Goal: Task Accomplishment & Management: Manage account settings

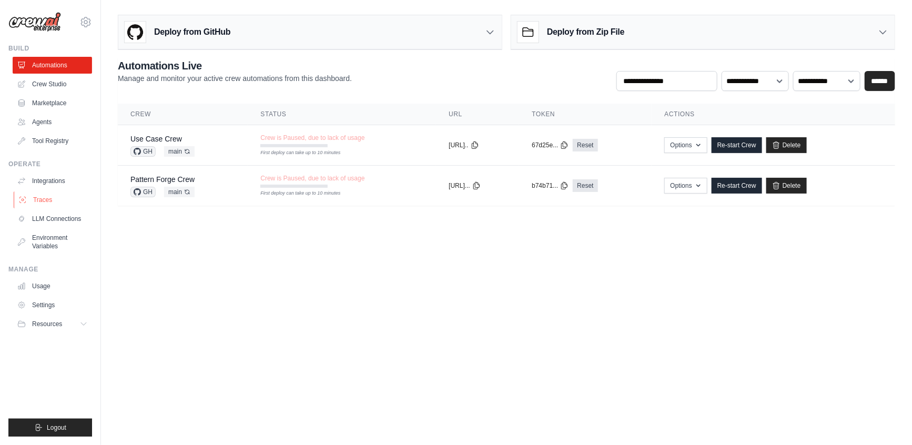
click at [64, 201] on link "Traces" at bounding box center [53, 200] width 79 height 17
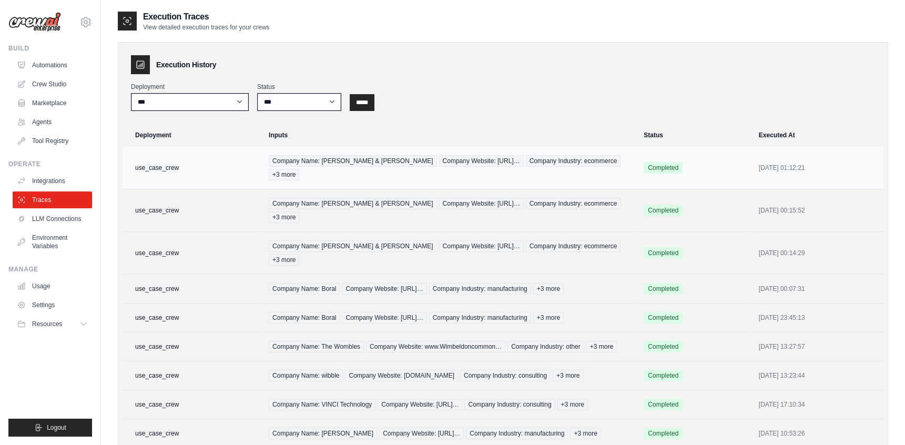
click at [173, 169] on td "use_case_crew" at bounding box center [193, 168] width 140 height 43
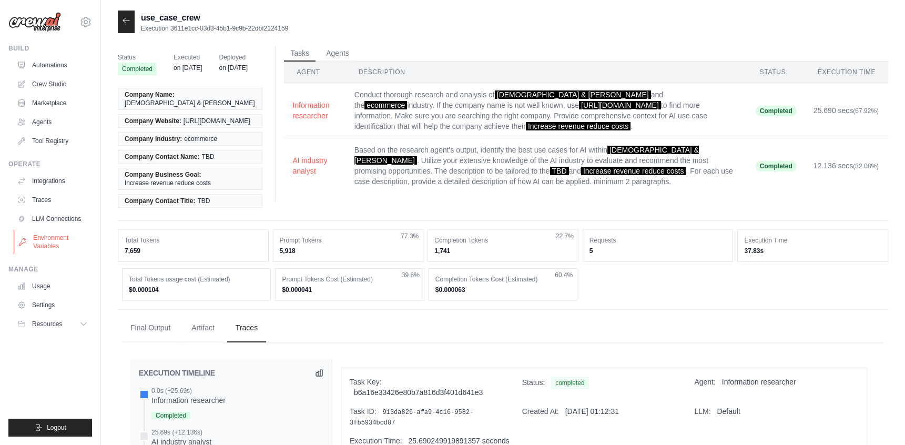
click at [62, 237] on link "Environment Variables" at bounding box center [53, 241] width 79 height 25
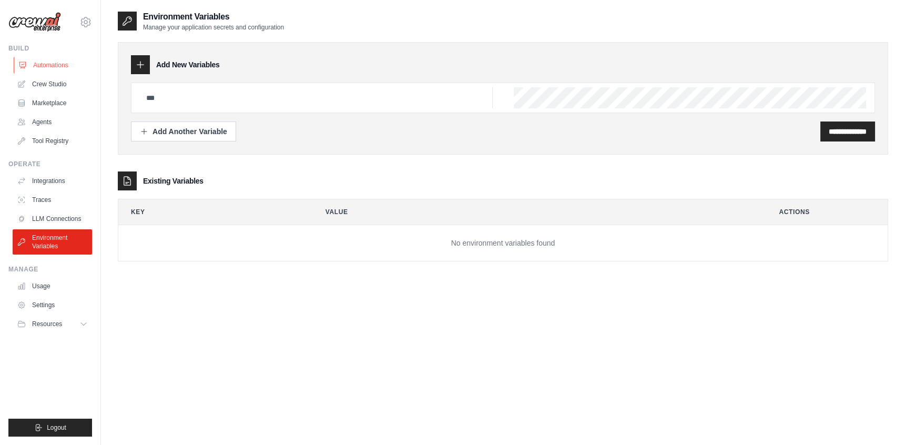
click at [62, 62] on link "Automations" at bounding box center [53, 65] width 79 height 17
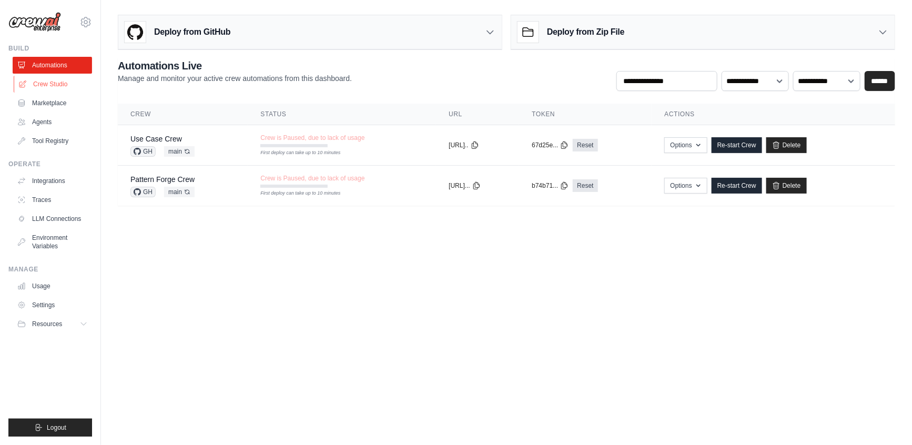
click at [59, 86] on link "Crew Studio" at bounding box center [53, 84] width 79 height 17
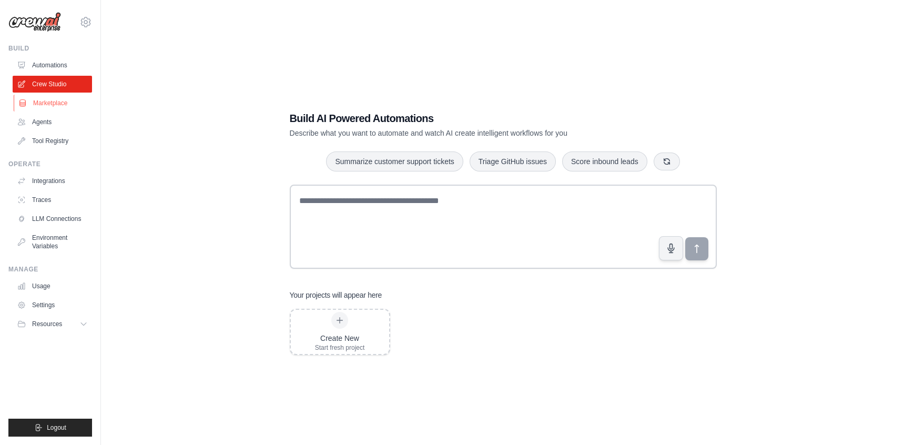
click at [57, 99] on link "Marketplace" at bounding box center [53, 103] width 79 height 17
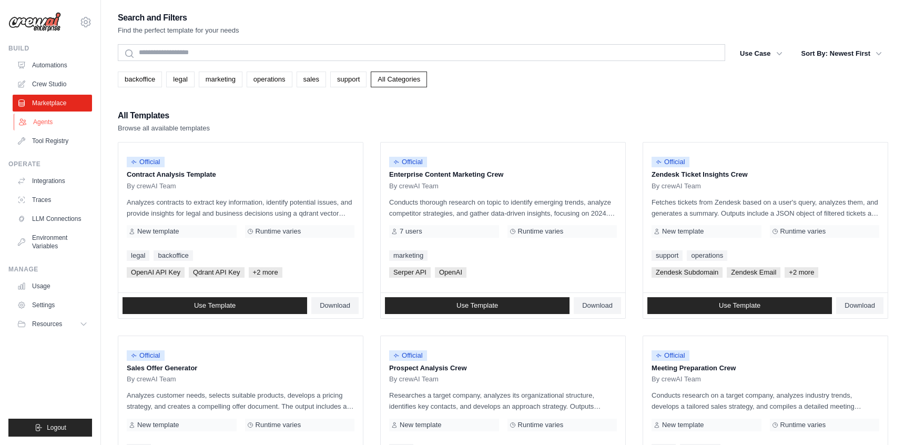
click at [63, 120] on link "Agents" at bounding box center [53, 122] width 79 height 17
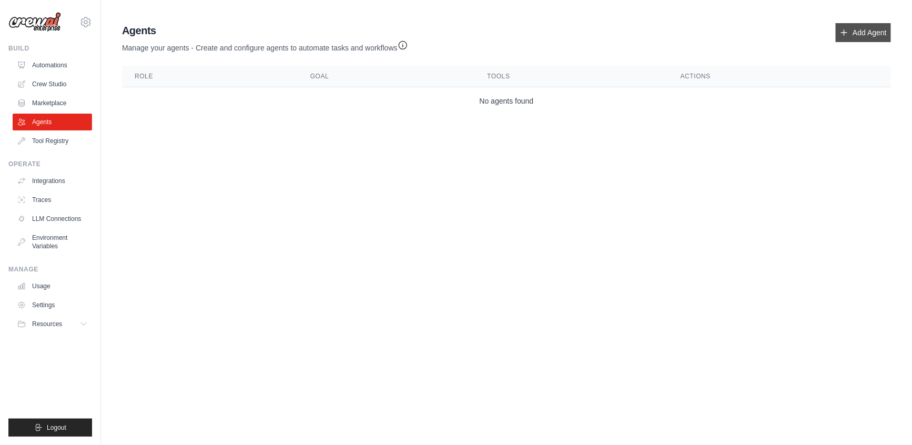
click at [851, 36] on link "Add Agent" at bounding box center [863, 32] width 55 height 19
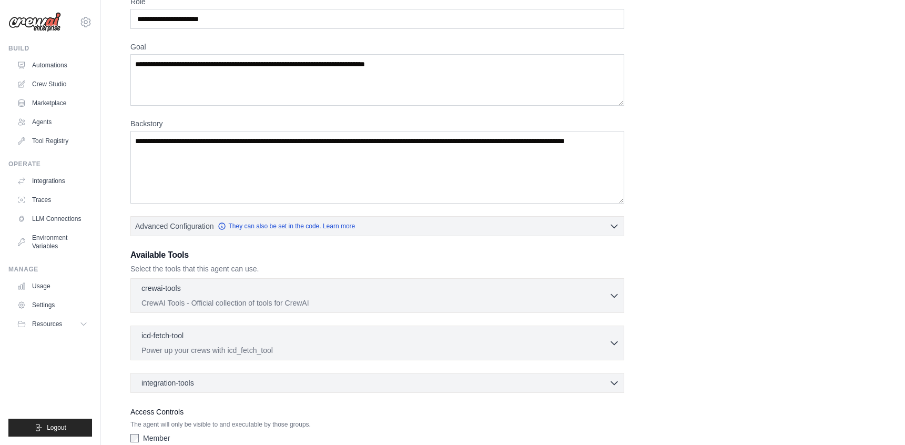
scroll to position [118, 0]
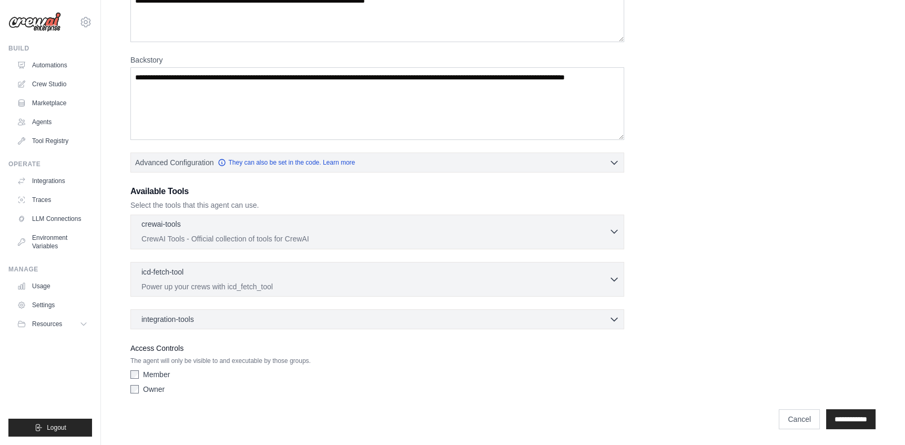
click at [354, 229] on div "crewai-tools 0 selected" at bounding box center [376, 225] width 468 height 13
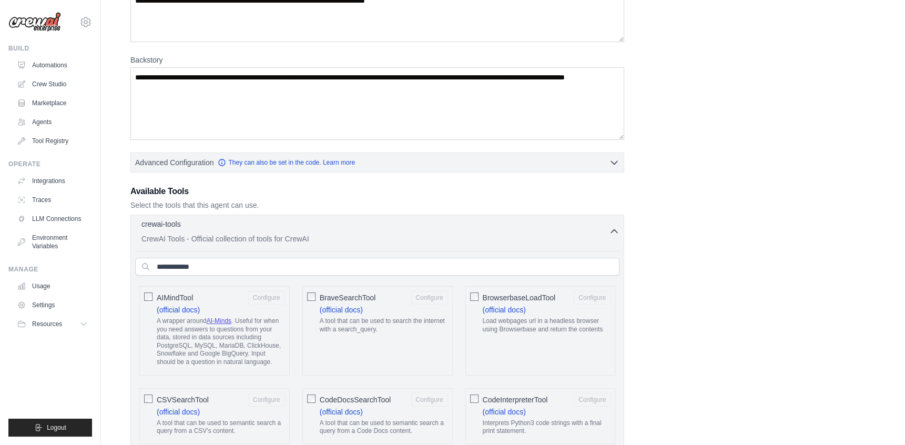
click at [354, 229] on div "crewai-tools 0 selected" at bounding box center [376, 225] width 468 height 13
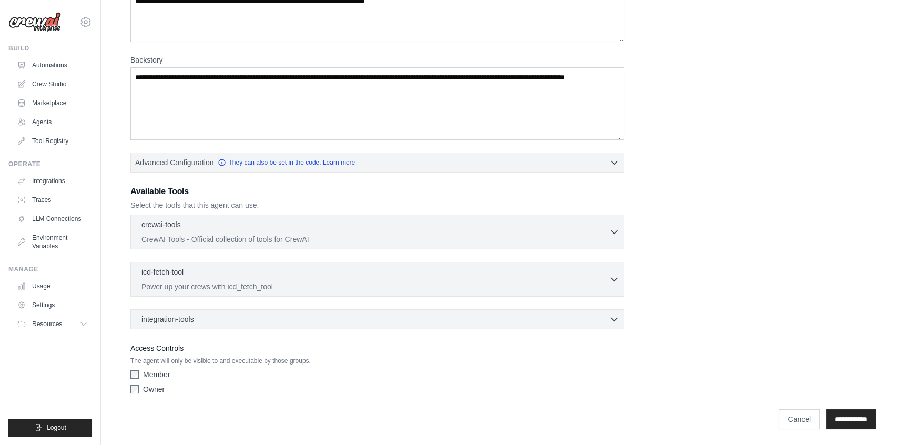
scroll to position [0, 0]
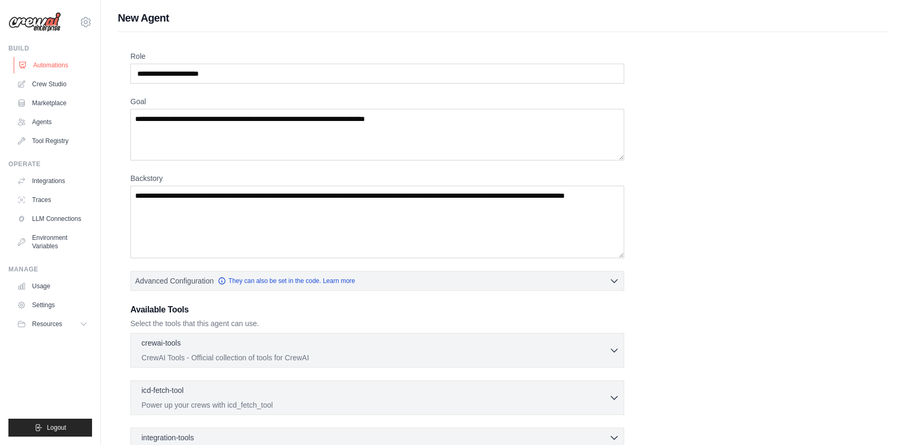
click at [55, 62] on link "Automations" at bounding box center [53, 65] width 79 height 17
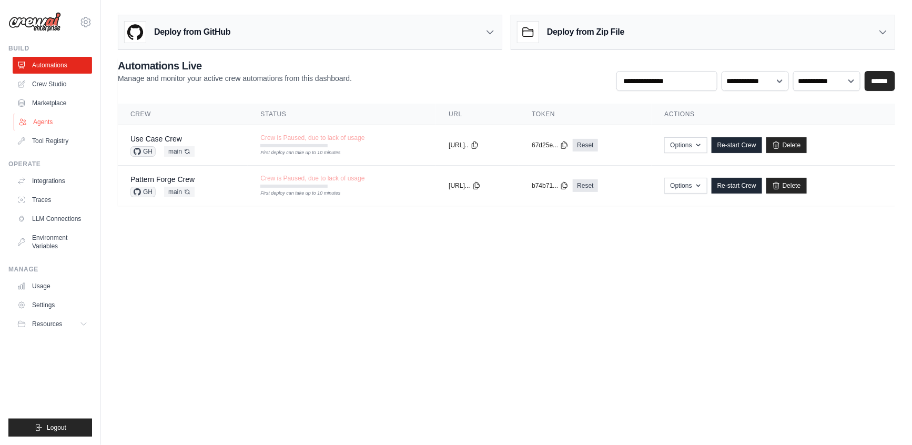
click at [61, 120] on link "Agents" at bounding box center [53, 122] width 79 height 17
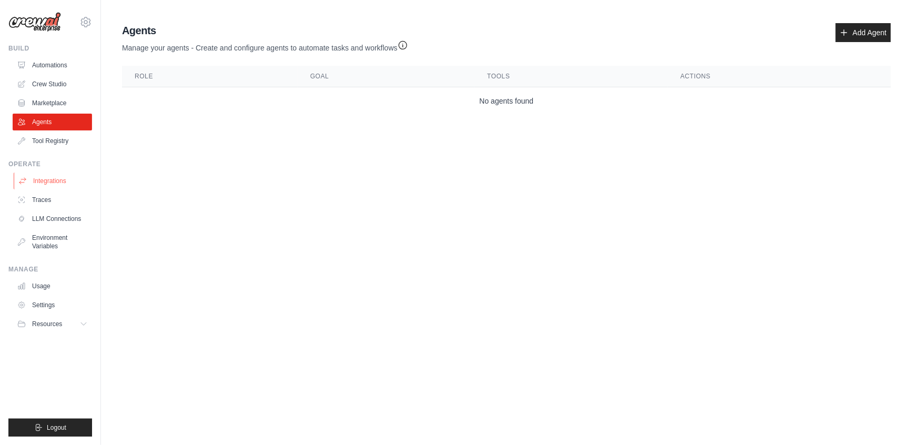
click at [64, 178] on link "Integrations" at bounding box center [53, 181] width 79 height 17
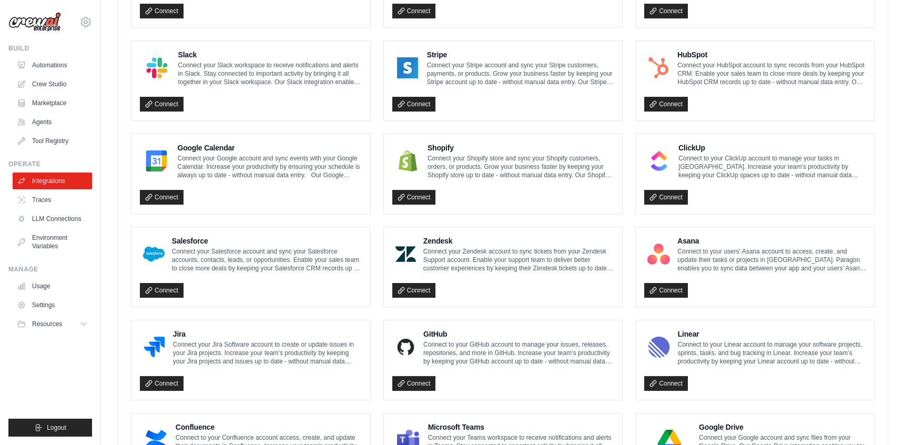
scroll to position [416, 0]
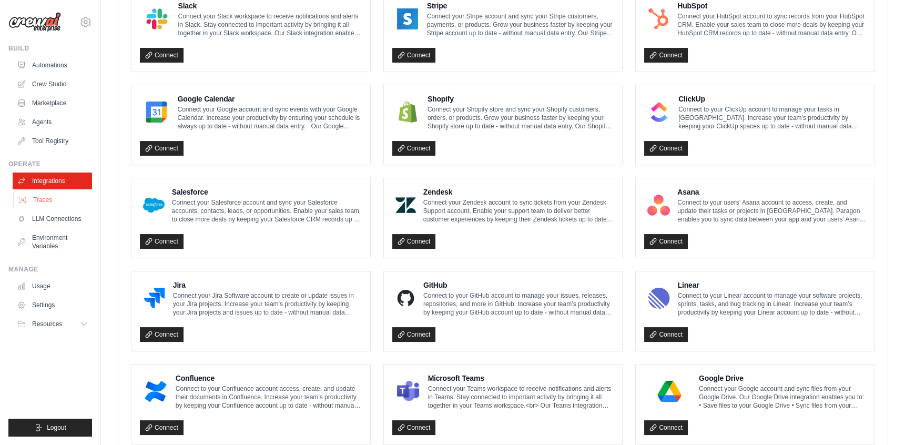
click at [65, 200] on link "Traces" at bounding box center [53, 200] width 79 height 17
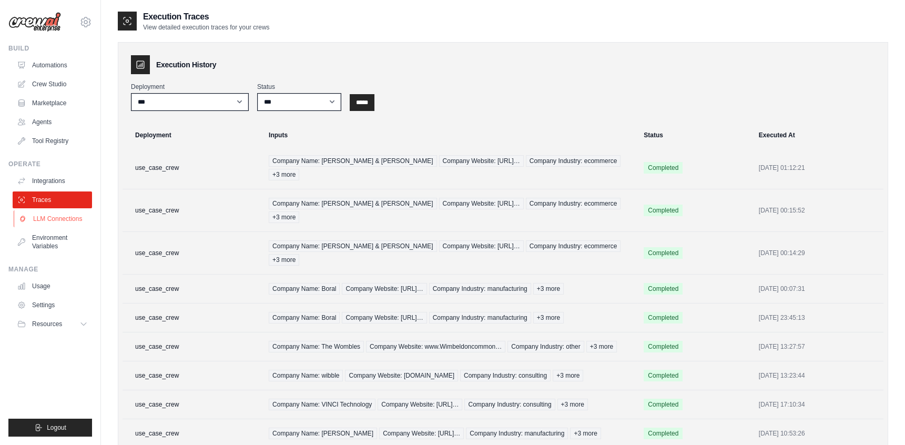
click at [76, 221] on link "LLM Connections" at bounding box center [53, 218] width 79 height 17
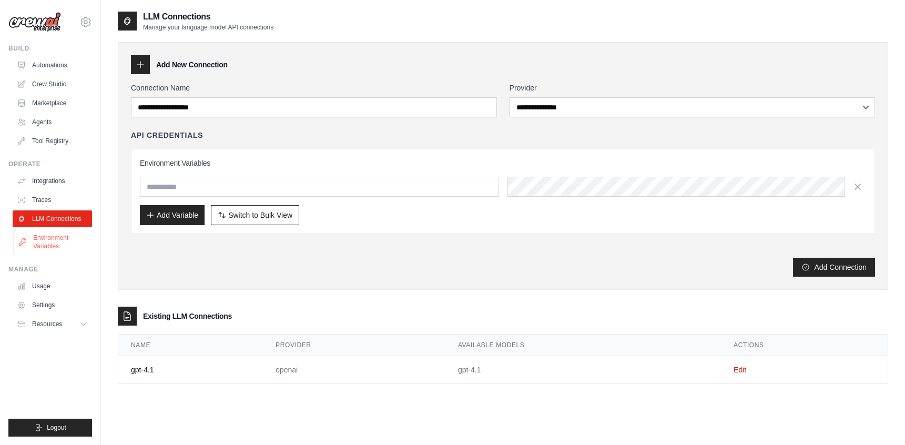
click at [73, 239] on link "Environment Variables" at bounding box center [53, 241] width 79 height 25
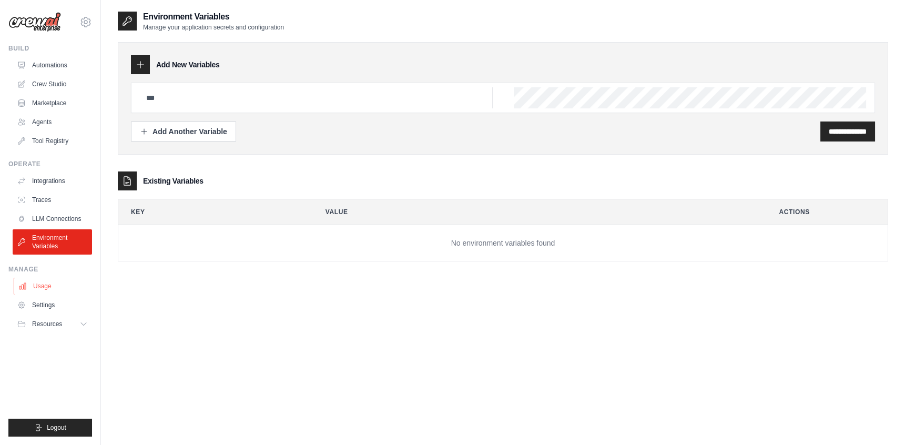
click at [66, 291] on link "Usage" at bounding box center [53, 286] width 79 height 17
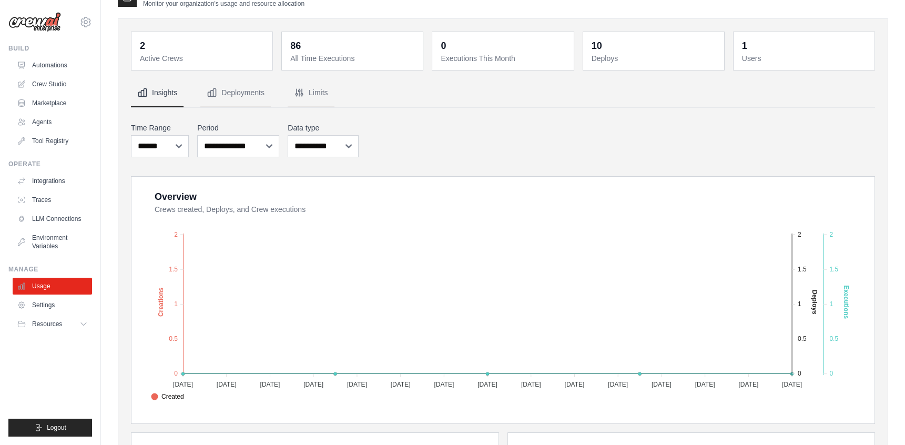
scroll to position [42, 0]
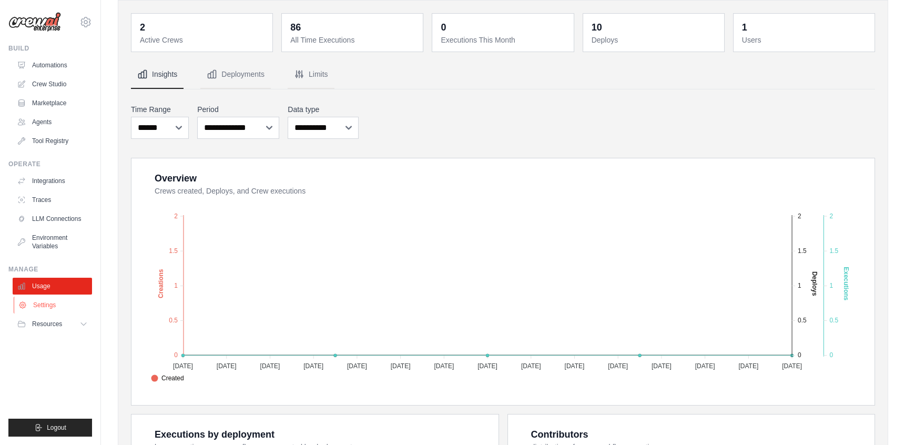
click at [57, 309] on link "Settings" at bounding box center [53, 305] width 79 height 17
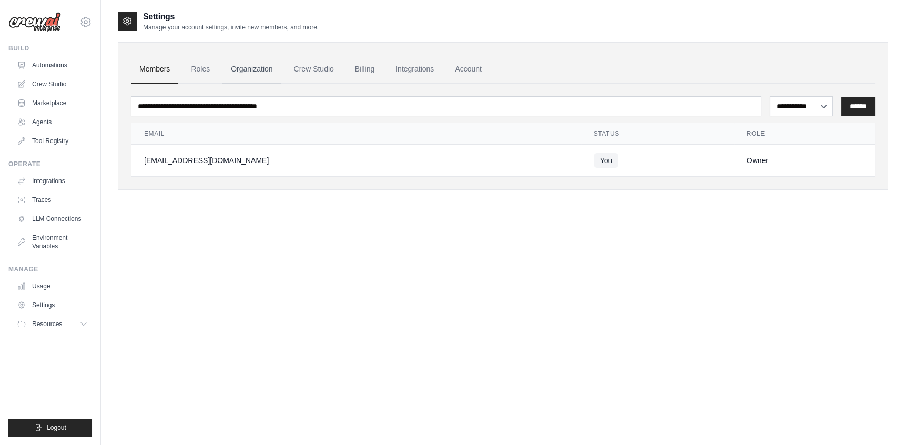
click at [249, 63] on link "Organization" at bounding box center [252, 69] width 58 height 28
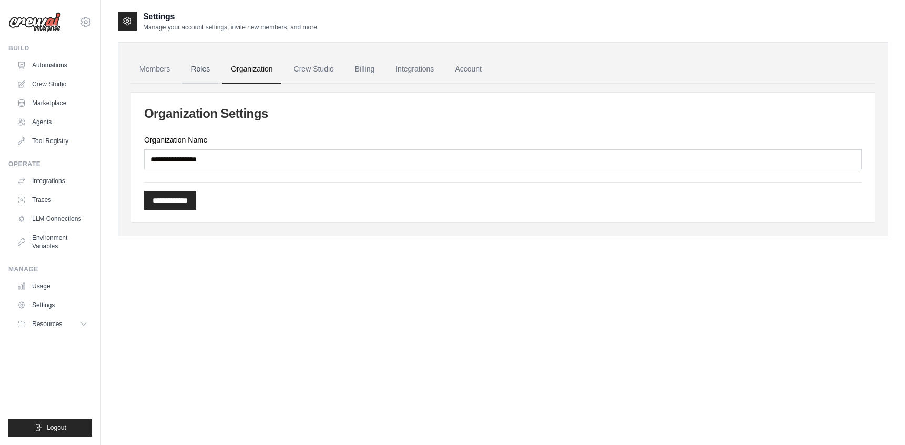
click at [193, 66] on link "Roles" at bounding box center [201, 69] width 36 height 28
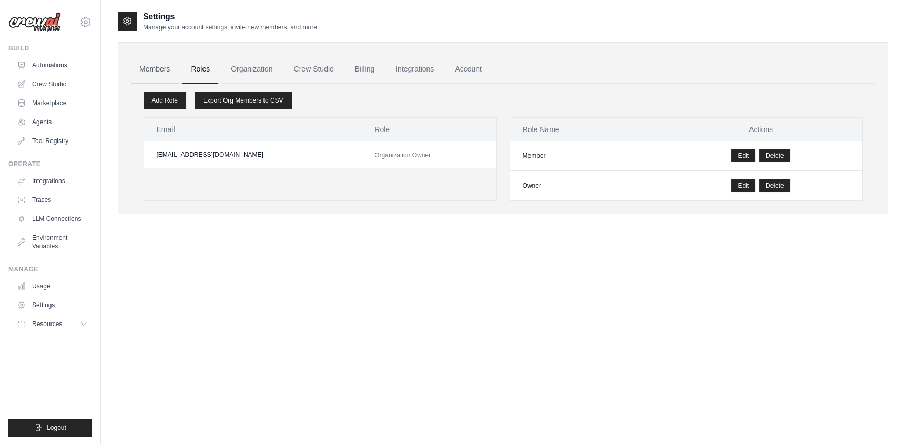
click at [152, 69] on link "Members" at bounding box center [154, 69] width 47 height 28
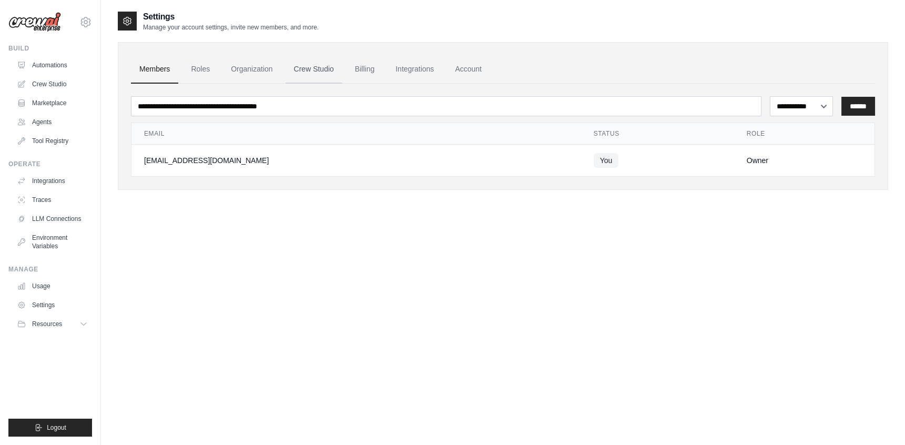
click at [306, 69] on link "Crew Studio" at bounding box center [314, 69] width 57 height 28
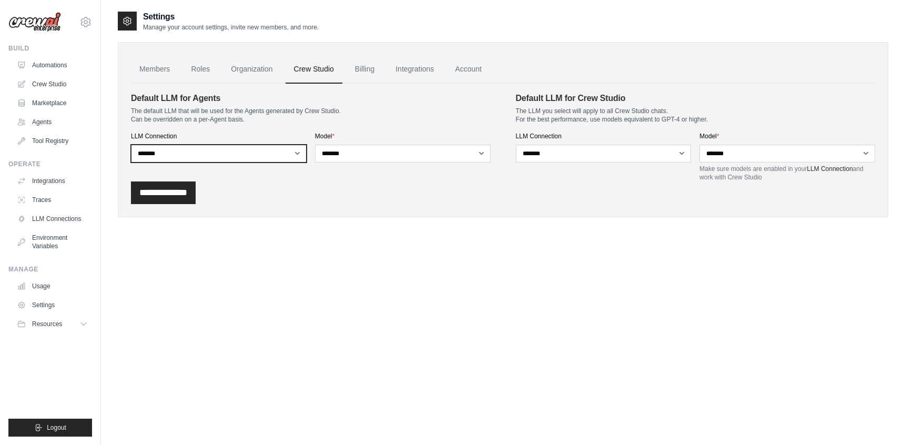
click at [266, 157] on select "**********" at bounding box center [219, 154] width 176 height 18
click at [131, 145] on select "**********" at bounding box center [219, 154] width 176 height 18
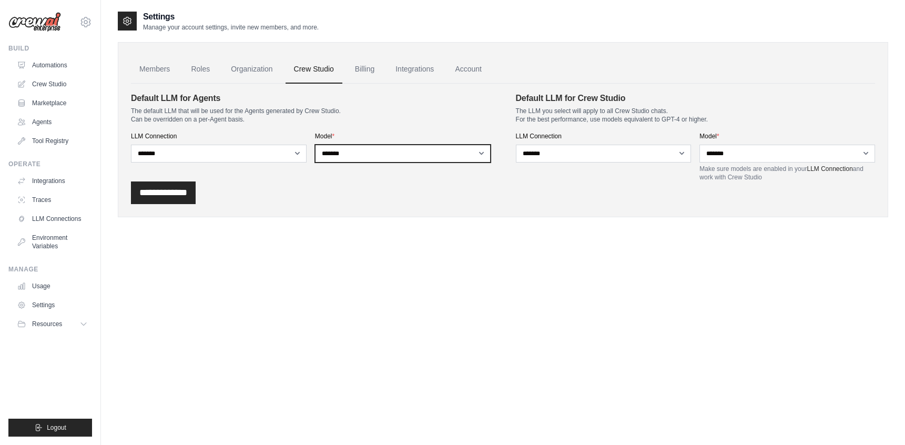
click at [376, 149] on select "**********" at bounding box center [403, 154] width 176 height 18
click at [315, 145] on select "**********" at bounding box center [403, 154] width 176 height 18
click at [61, 220] on link "LLM Connections" at bounding box center [53, 218] width 79 height 17
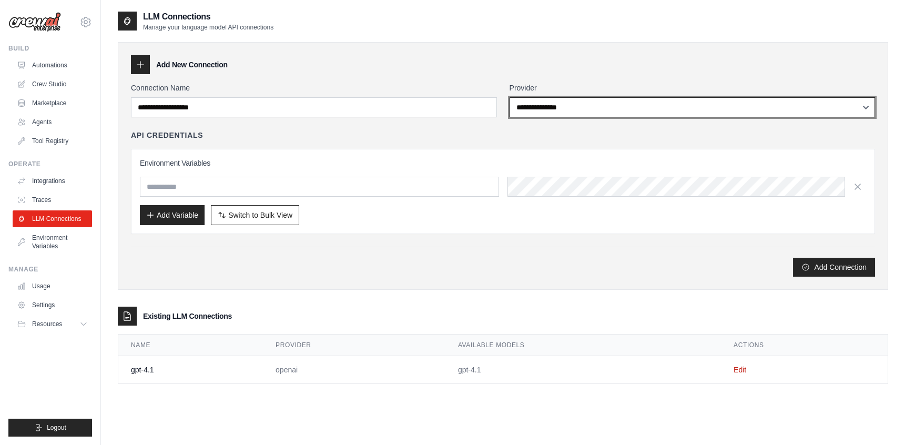
click at [552, 110] on select "**********" at bounding box center [693, 107] width 366 height 20
select select "******"
click at [510, 97] on select "**********" at bounding box center [693, 107] width 366 height 20
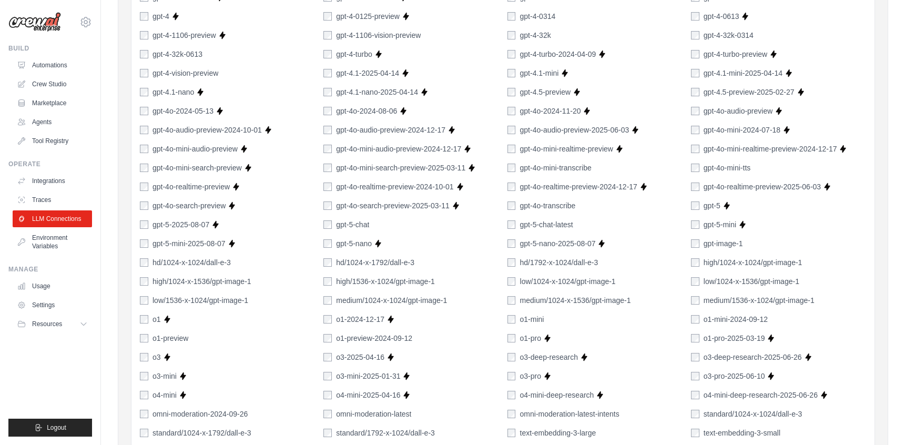
scroll to position [365, 0]
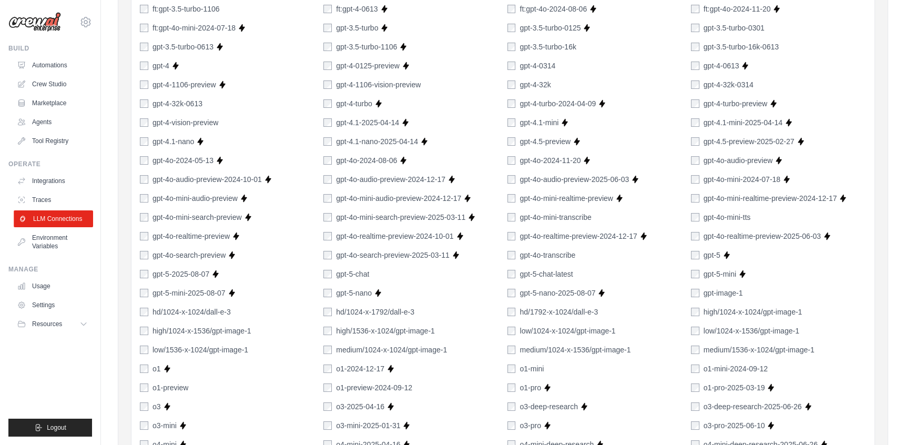
click at [31, 218] on link "LLM Connections" at bounding box center [53, 218] width 79 height 17
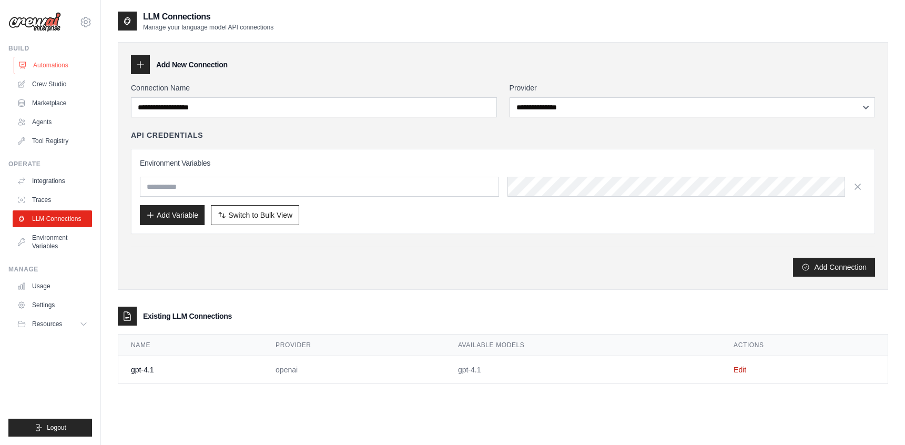
click at [57, 67] on link "Automations" at bounding box center [53, 65] width 79 height 17
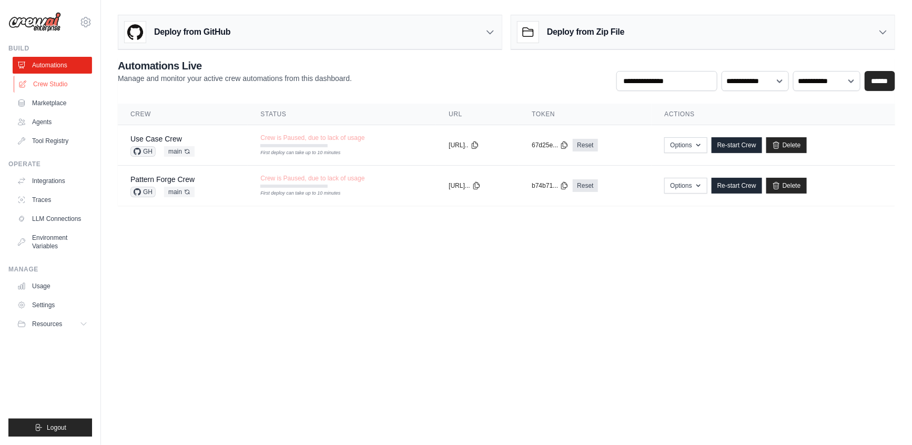
click at [54, 82] on link "Crew Studio" at bounding box center [53, 84] width 79 height 17
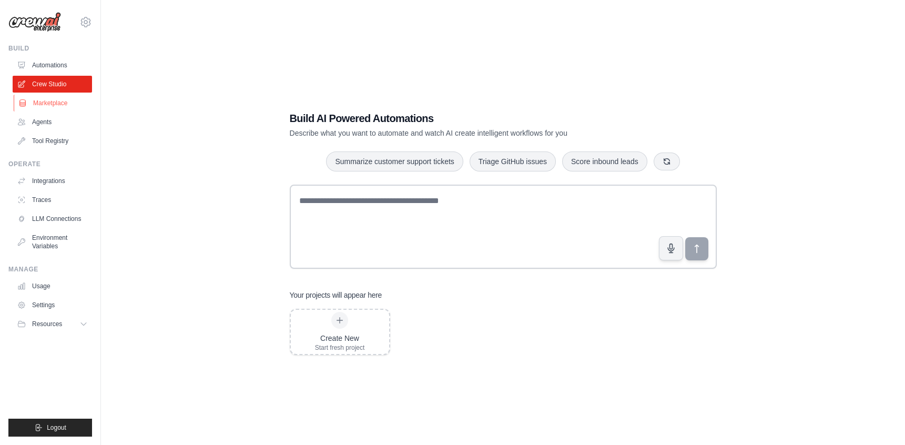
click at [62, 100] on link "Marketplace" at bounding box center [53, 103] width 79 height 17
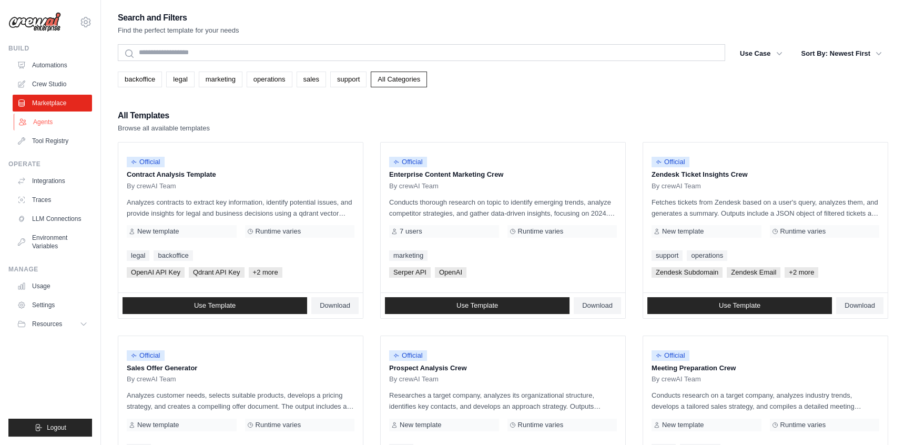
click at [65, 116] on link "Agents" at bounding box center [53, 122] width 79 height 17
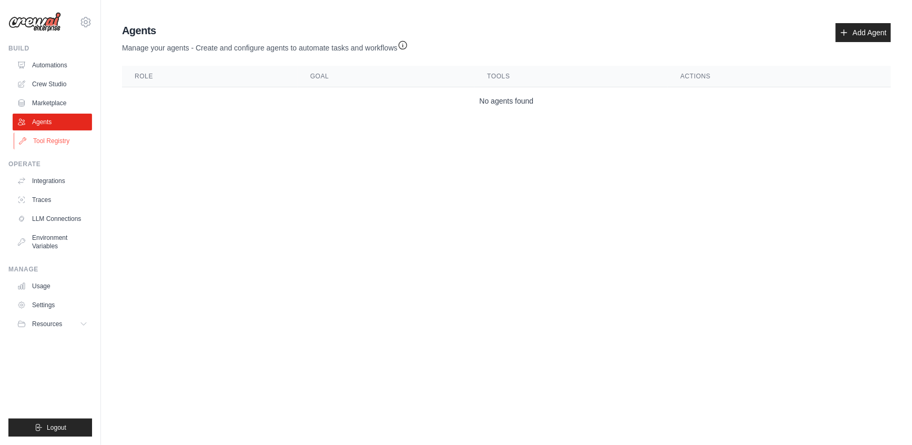
click at [56, 138] on link "Tool Registry" at bounding box center [53, 141] width 79 height 17
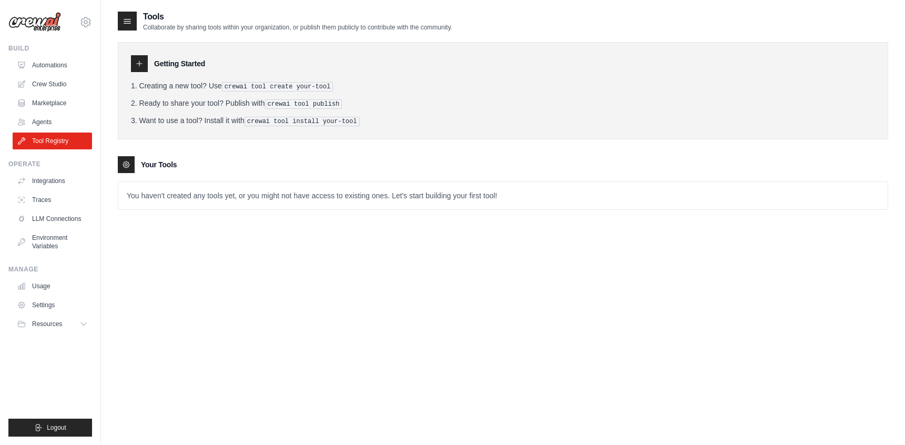
click at [401, 156] on div "Your Tools" at bounding box center [503, 164] width 771 height 17
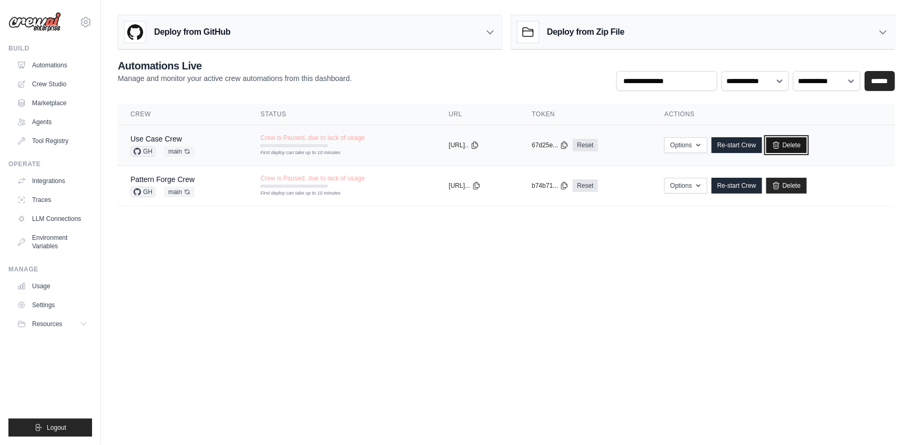
click at [801, 147] on link "Delete" at bounding box center [787, 145] width 41 height 16
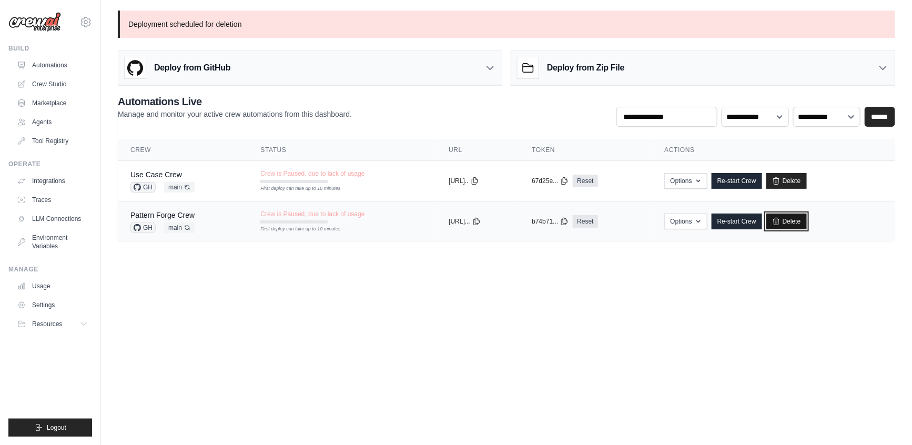
click at [799, 214] on link "Delete" at bounding box center [787, 222] width 41 height 16
click at [54, 67] on link "Automations" at bounding box center [53, 65] width 79 height 17
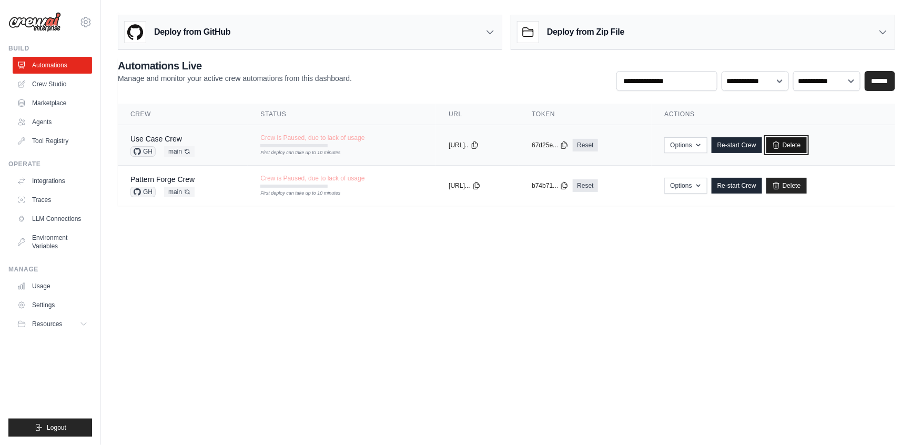
click at [796, 143] on link "Delete" at bounding box center [787, 145] width 41 height 16
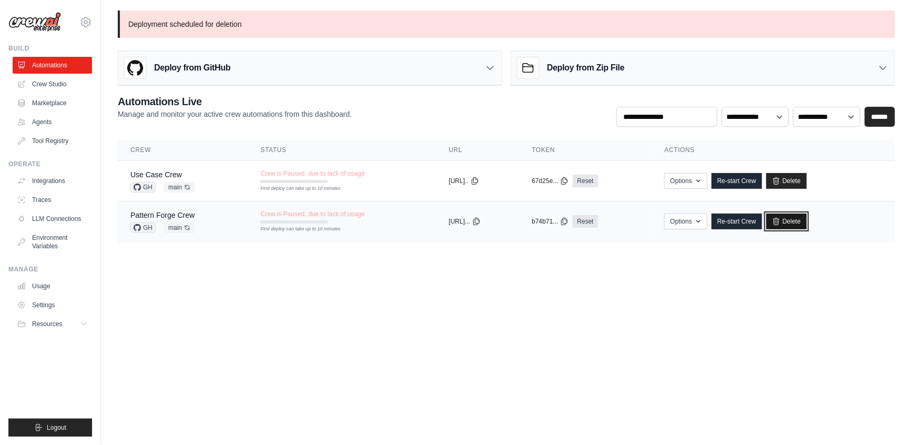
click at [799, 223] on link "Delete" at bounding box center [787, 222] width 41 height 16
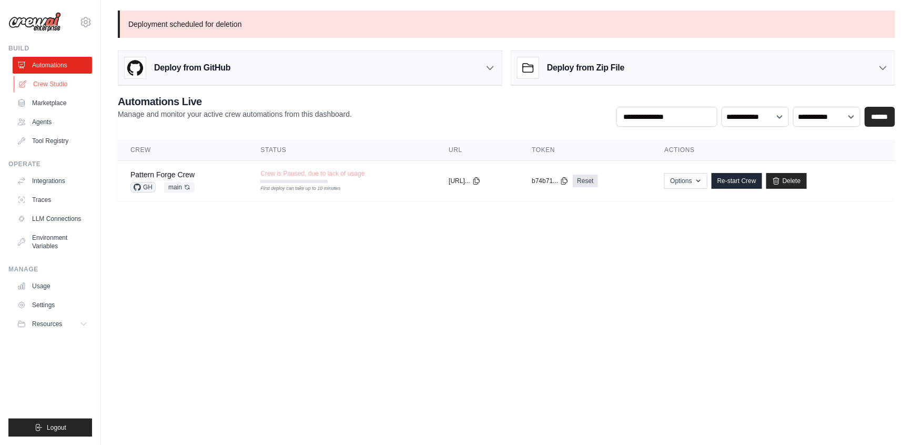
click at [50, 83] on link "Crew Studio" at bounding box center [53, 84] width 79 height 17
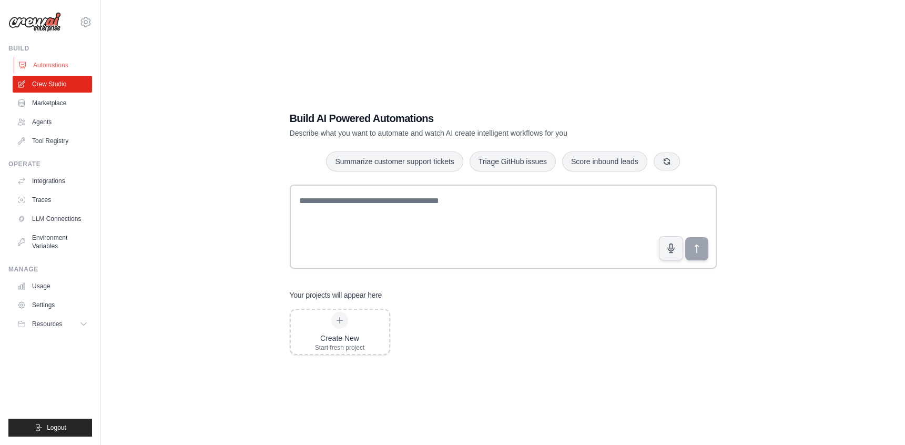
click at [66, 65] on link "Automations" at bounding box center [53, 65] width 79 height 17
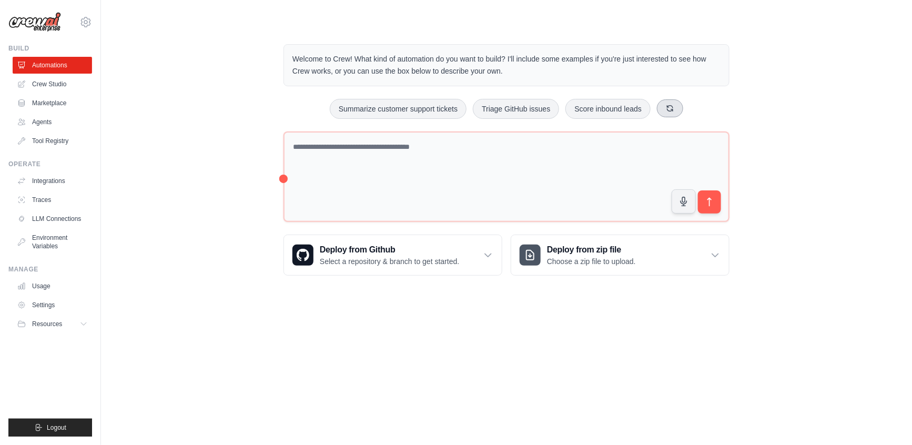
click at [672, 107] on icon at bounding box center [670, 108] width 8 height 8
click at [68, 323] on button "Resources" at bounding box center [53, 324] width 79 height 17
click at [59, 303] on link "Settings" at bounding box center [53, 305] width 79 height 17
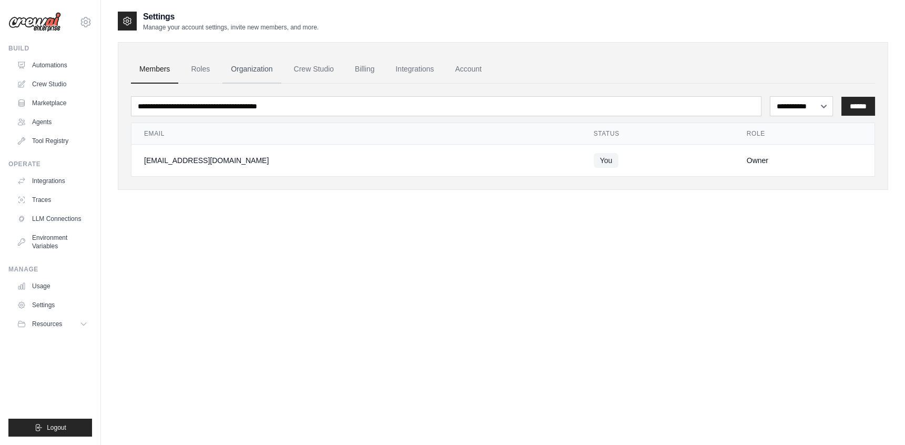
click at [253, 67] on link "Organization" at bounding box center [252, 69] width 58 height 28
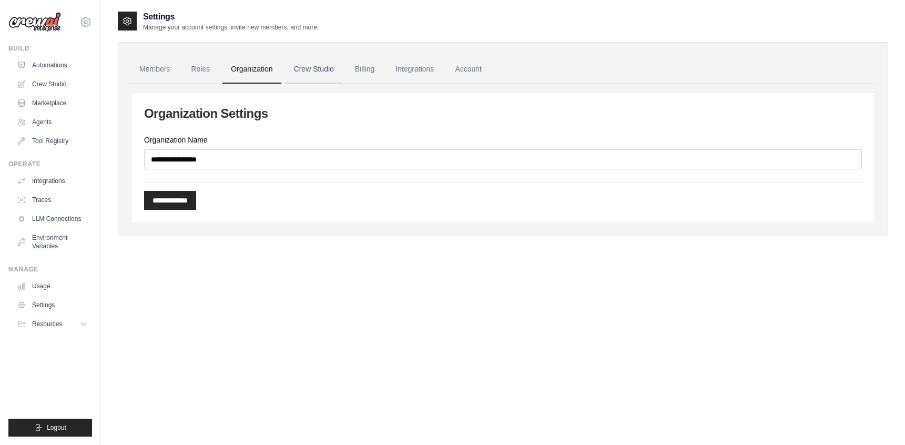
click at [318, 68] on link "Crew Studio" at bounding box center [314, 69] width 57 height 28
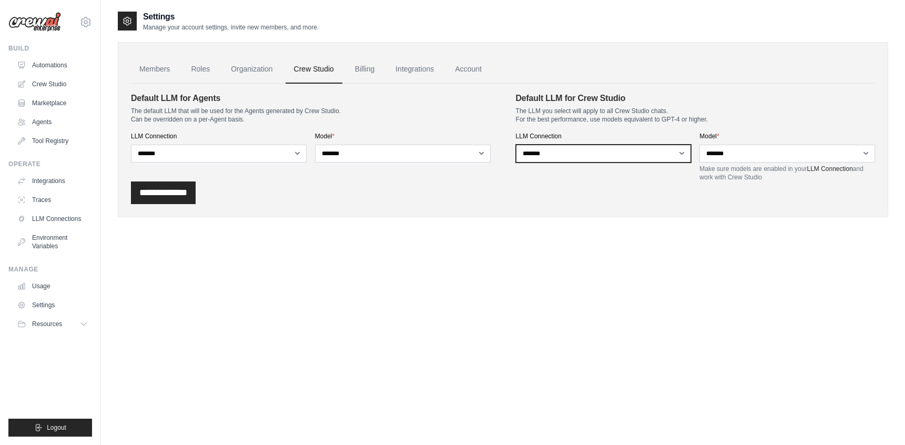
click at [586, 147] on select "**********" at bounding box center [604, 154] width 176 height 18
click at [470, 70] on link "Account" at bounding box center [469, 69] width 44 height 28
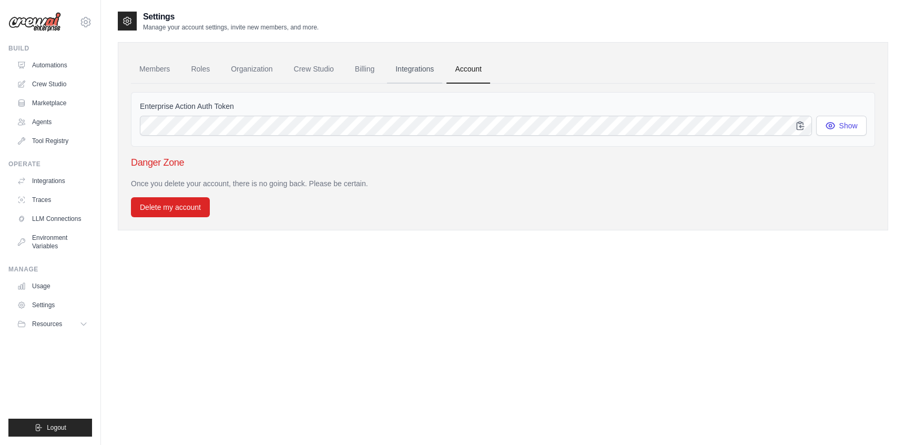
click at [424, 68] on link "Integrations" at bounding box center [414, 69] width 55 height 28
